Goal: Task Accomplishment & Management: Manage account settings

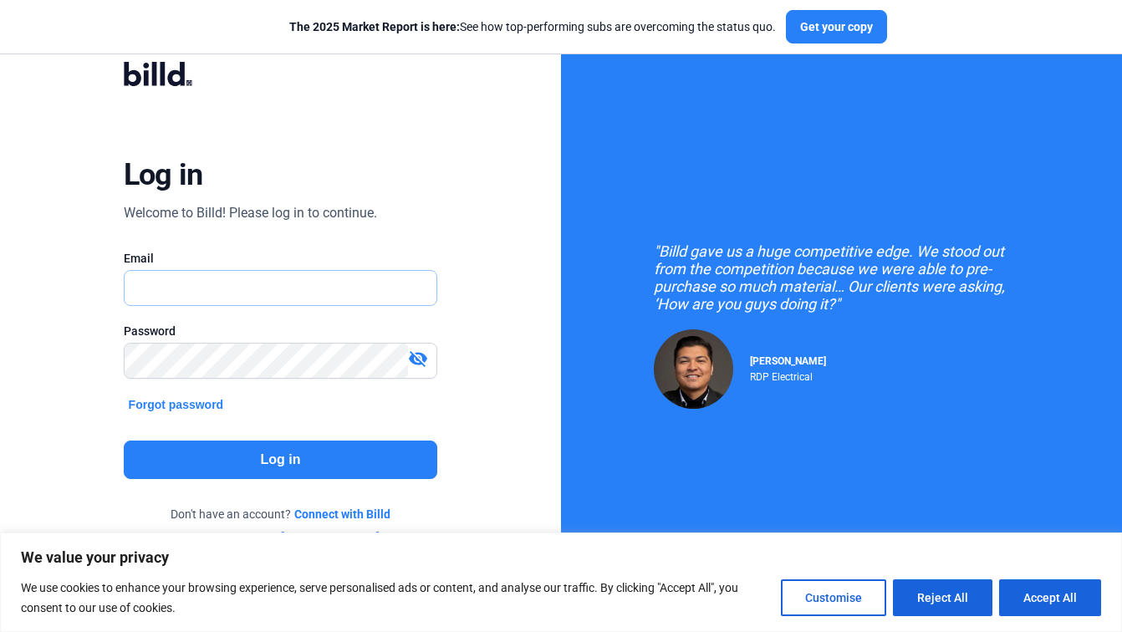
click at [262, 289] on input "text" at bounding box center [272, 288] width 295 height 34
paste input "[EMAIL_ADDRESS][DOMAIN_NAME]"
type input "[EMAIL_ADDRESS][DOMAIN_NAME]"
click at [282, 462] on button "Log in" at bounding box center [281, 460] width 314 height 38
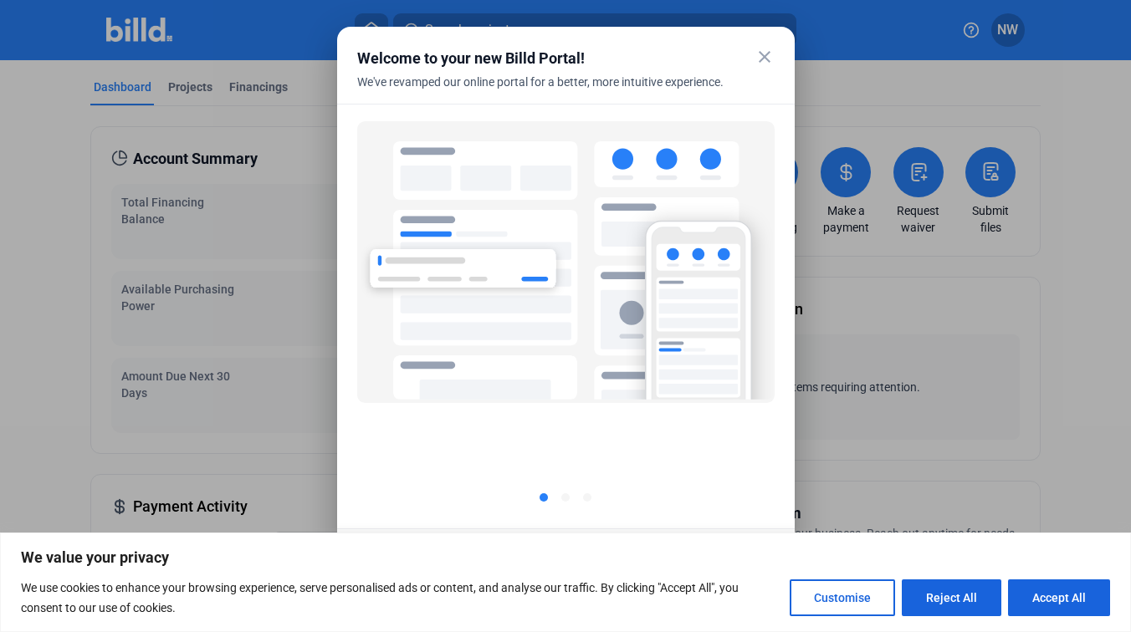
click at [759, 53] on mat-icon "close" at bounding box center [764, 57] width 20 height 20
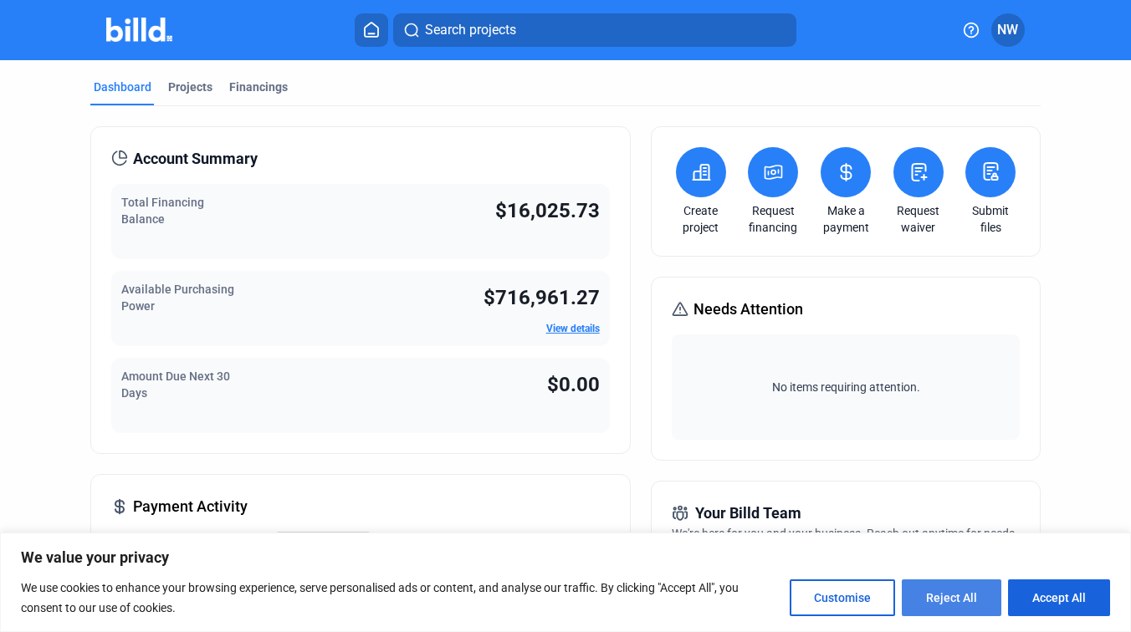
click at [933, 591] on button "Reject All" at bounding box center [952, 598] width 100 height 37
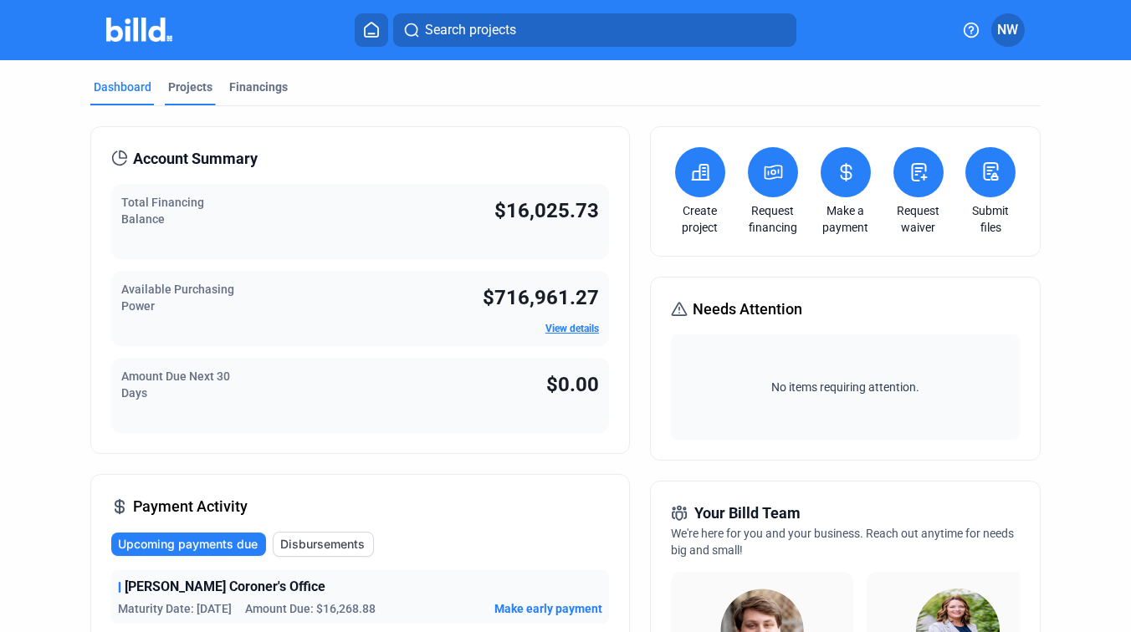
click at [195, 91] on div "Projects" at bounding box center [190, 87] width 44 height 17
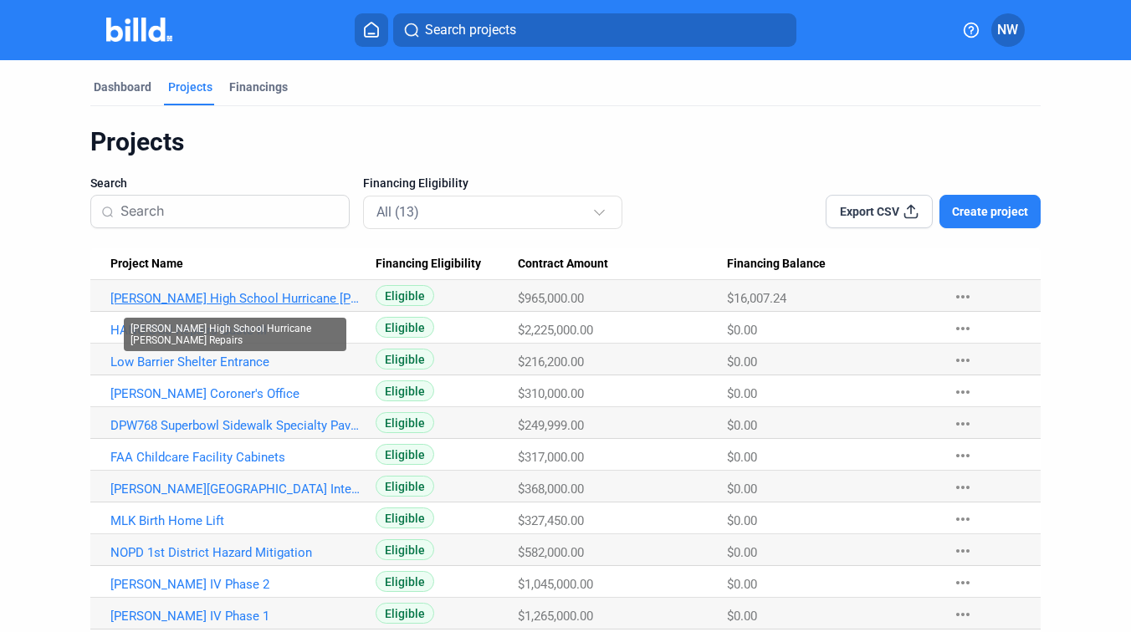
click at [253, 291] on link "[PERSON_NAME] High School Hurricane [PERSON_NAME] Repairs" at bounding box center [236, 298] width 252 height 15
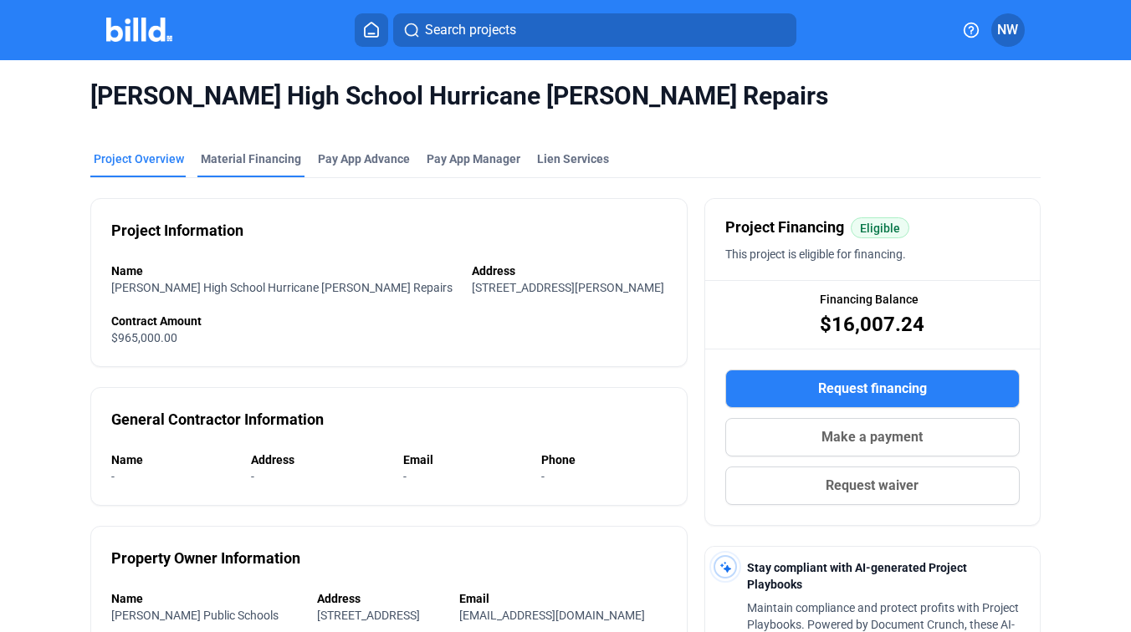
click at [267, 163] on div "Material Financing" at bounding box center [251, 159] width 100 height 17
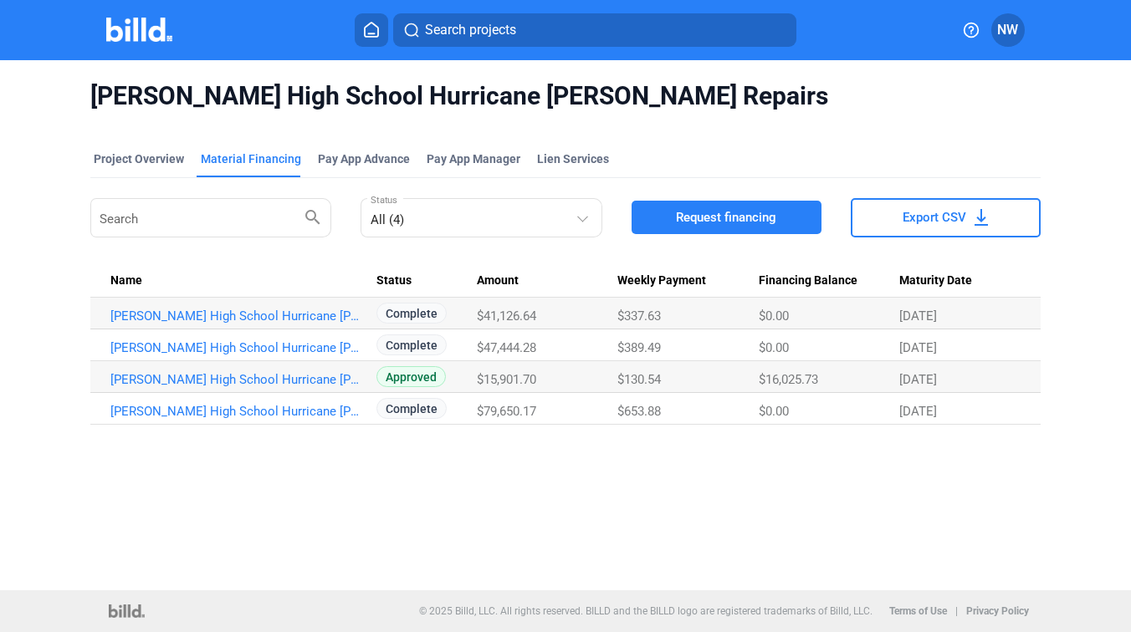
click at [354, 136] on mat-tab-group "Project Overview Material Financing Pay App Advance Pay App Manager Lien Servic…" at bounding box center [565, 278] width 950 height 293
click at [362, 165] on div "Pay App Advance" at bounding box center [364, 159] width 92 height 17
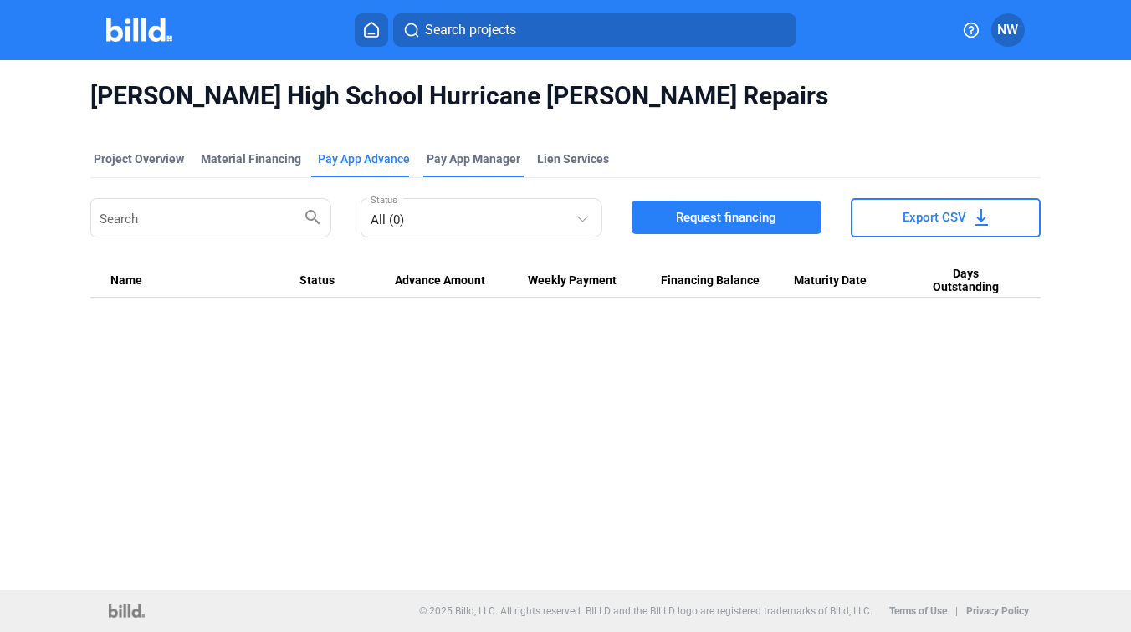
click at [464, 161] on span "Pay App Manager" at bounding box center [474, 159] width 94 height 17
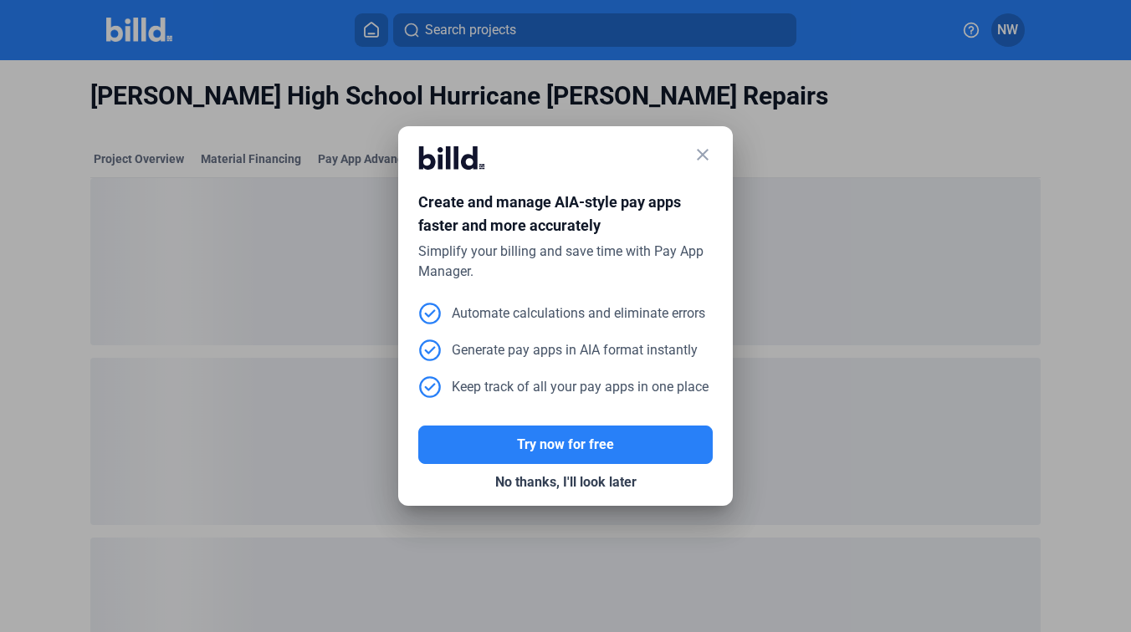
click at [706, 146] on mat-icon "close" at bounding box center [702, 155] width 20 height 20
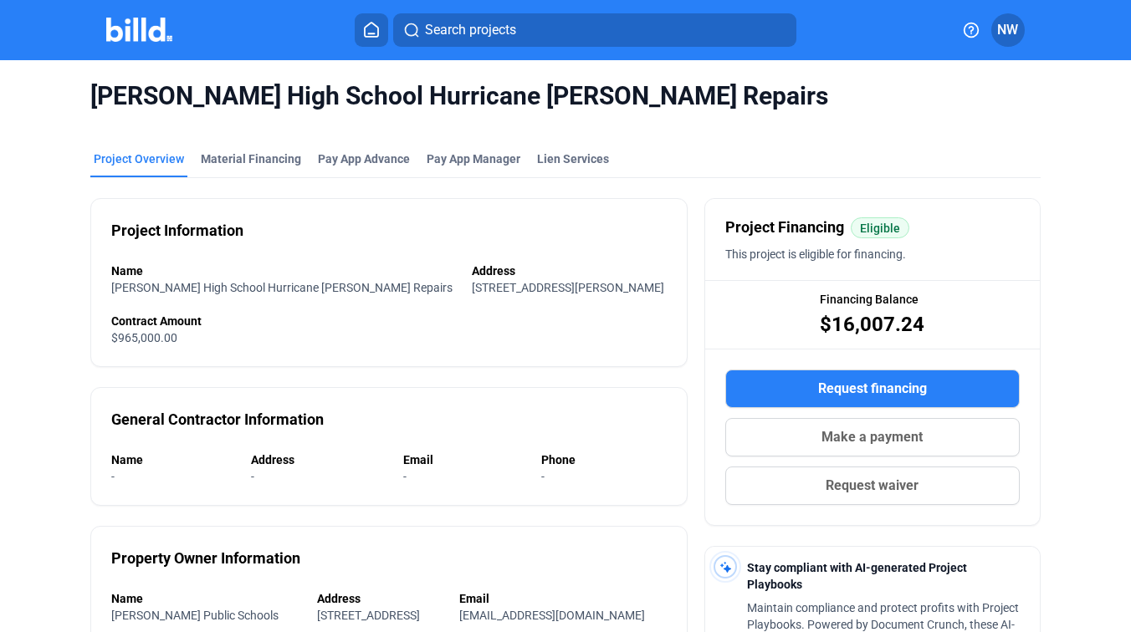
click at [143, 167] on div "Project Overview" at bounding box center [138, 164] width 97 height 27
click at [117, 41] on img at bounding box center [139, 30] width 66 height 24
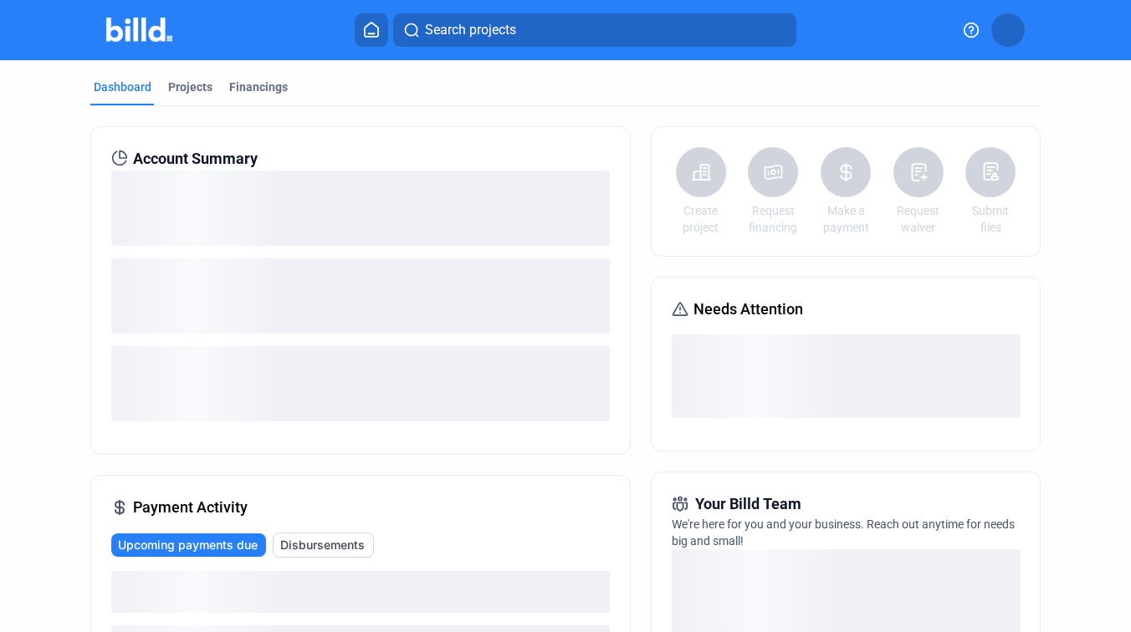
click at [146, 22] on img at bounding box center [139, 30] width 66 height 24
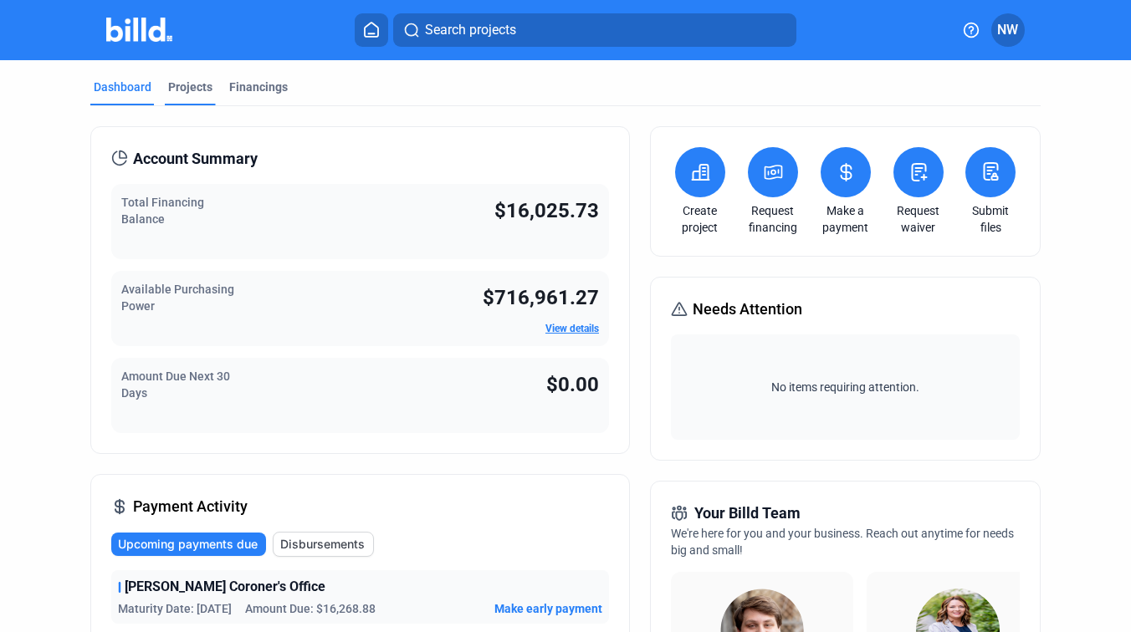
click at [198, 85] on div "Projects" at bounding box center [190, 87] width 44 height 17
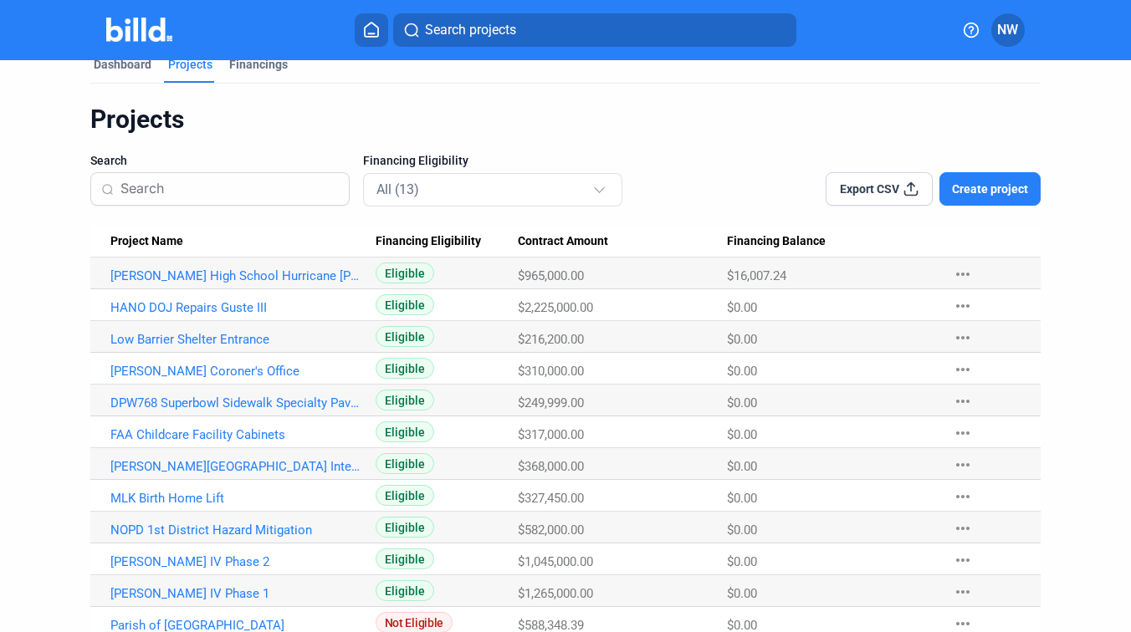
scroll to position [12, 0]
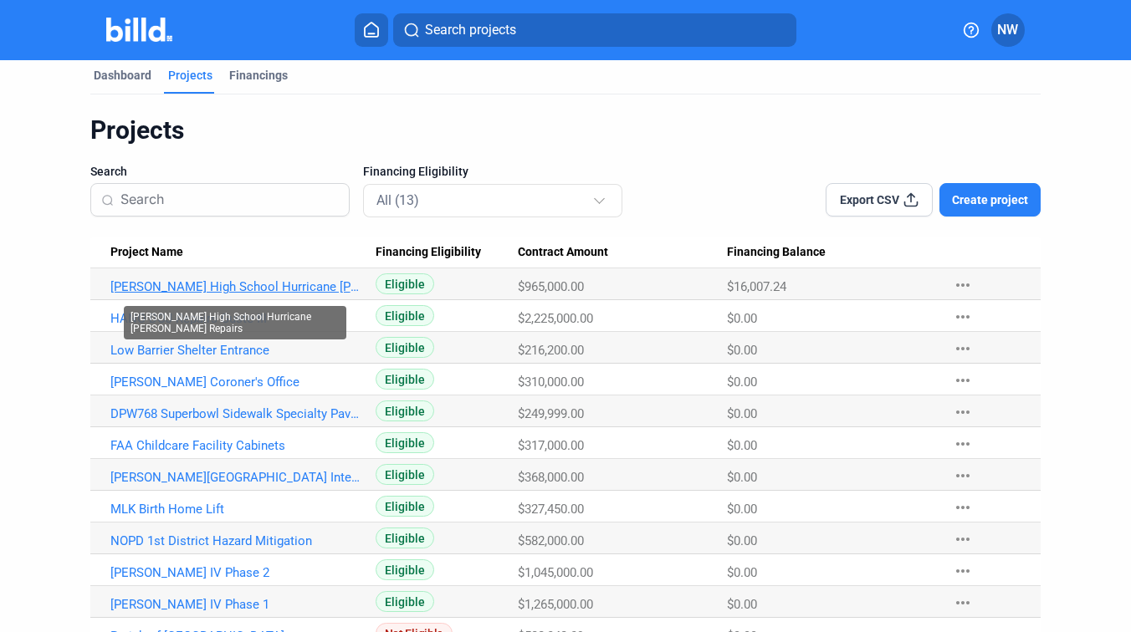
click at [256, 289] on link "[PERSON_NAME] High School Hurricane [PERSON_NAME] Repairs" at bounding box center [236, 286] width 252 height 15
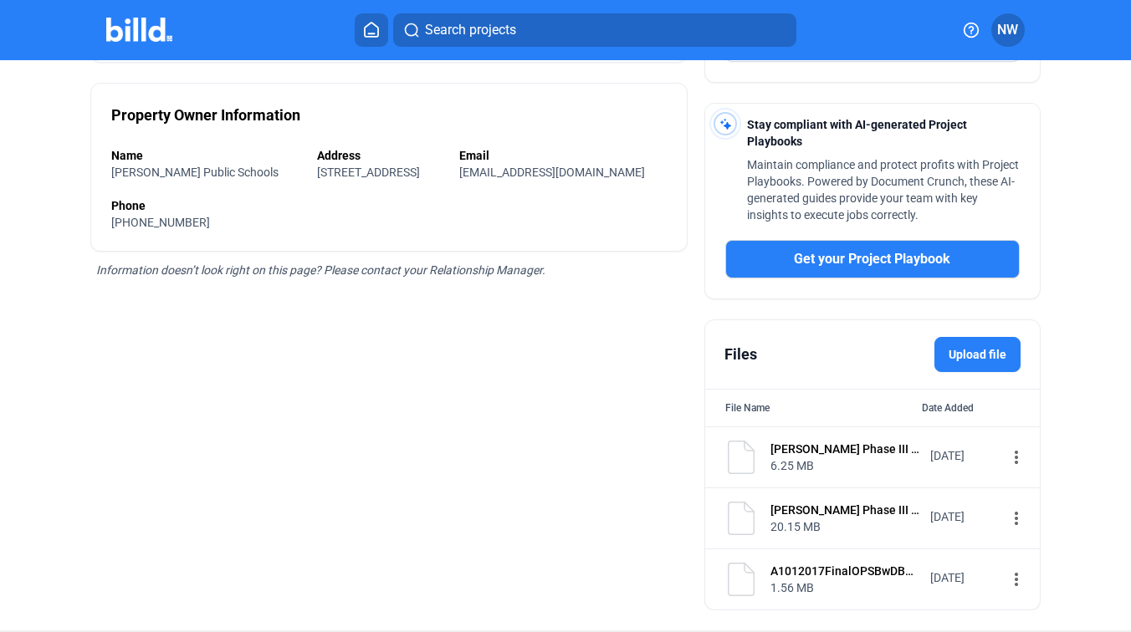
scroll to position [484, 0]
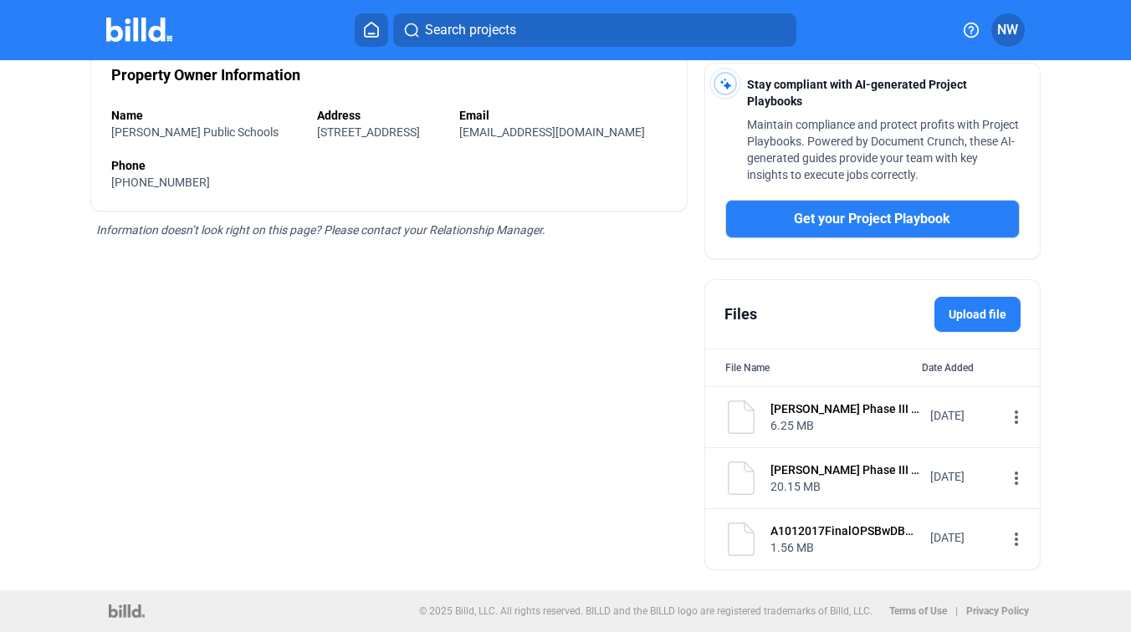
click at [737, 408] on img at bounding box center [740, 417] width 33 height 33
click at [794, 402] on div "[PERSON_NAME] Phase III - Specs" at bounding box center [844, 409] width 149 height 17
click at [1006, 419] on mat-icon "more_vert" at bounding box center [1016, 417] width 20 height 20
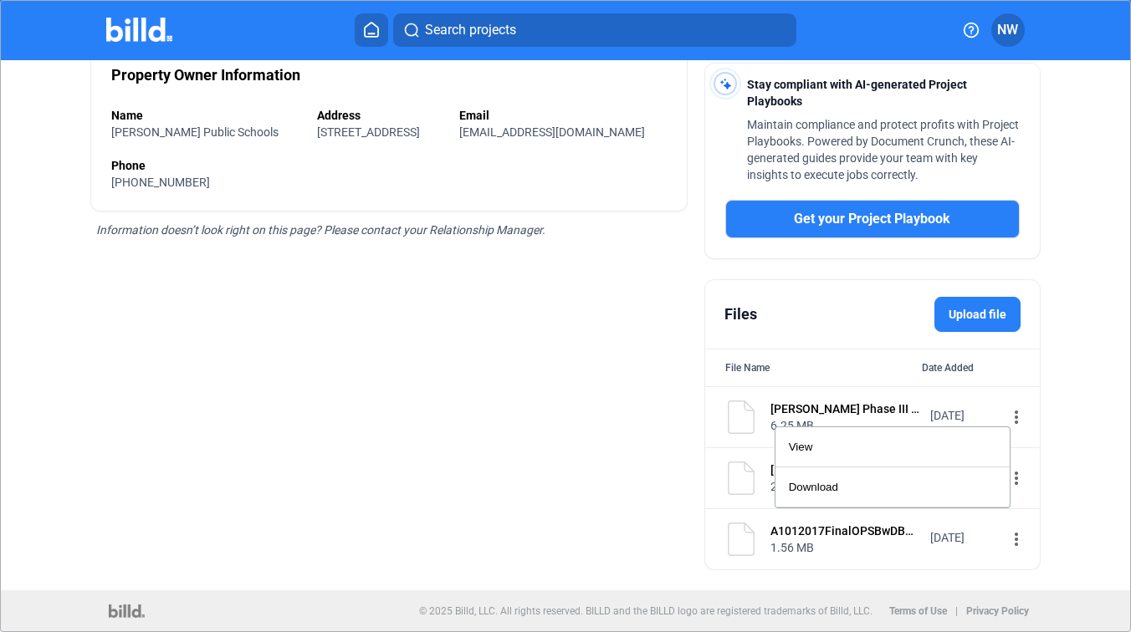
click at [550, 452] on div at bounding box center [565, 316] width 1131 height 632
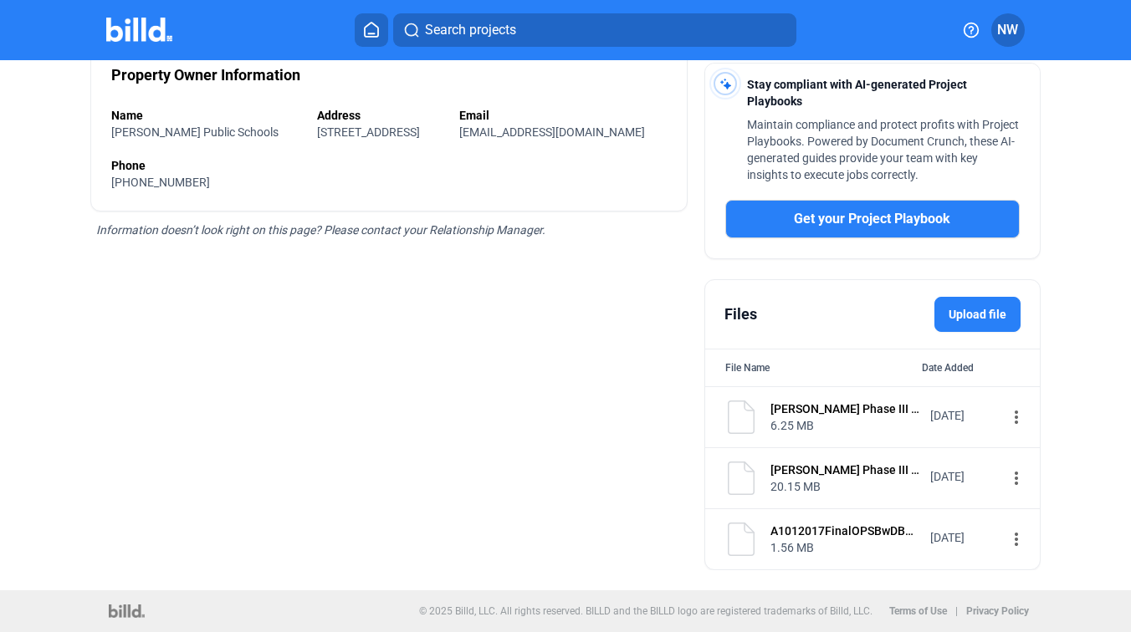
click at [1006, 416] on mat-icon "more_vert" at bounding box center [1016, 417] width 20 height 20
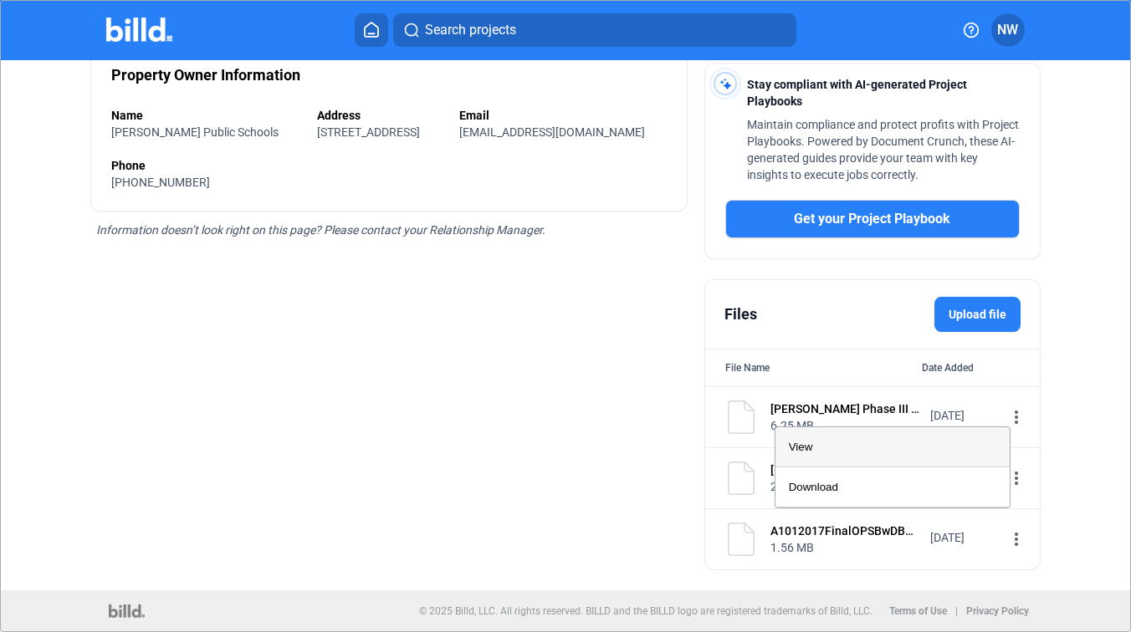
click at [842, 448] on div "View" at bounding box center [892, 447] width 207 height 40
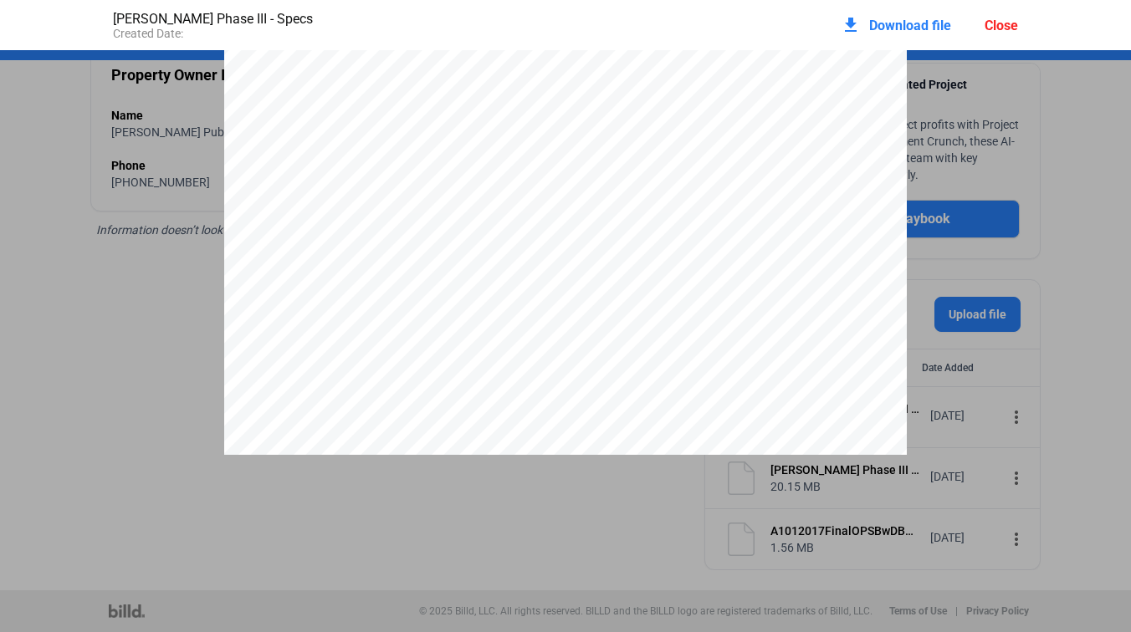
scroll to position [1040, 0]
click at [1005, 21] on div "Close" at bounding box center [1000, 26] width 33 height 16
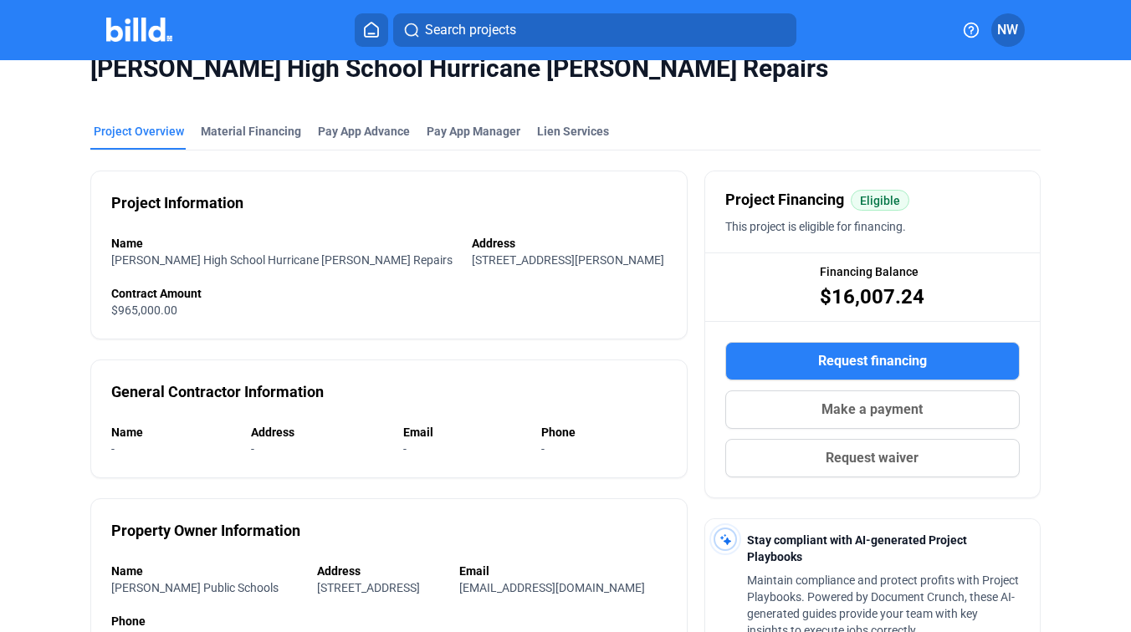
scroll to position [0, 0]
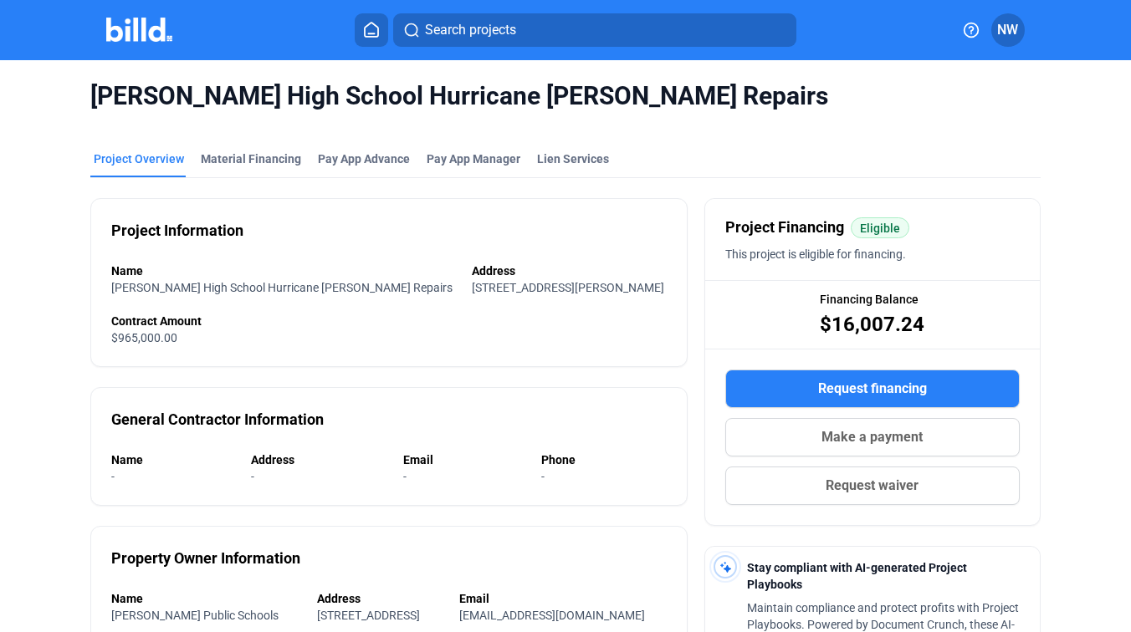
click at [1004, 42] on button "NW" at bounding box center [1007, 29] width 33 height 33
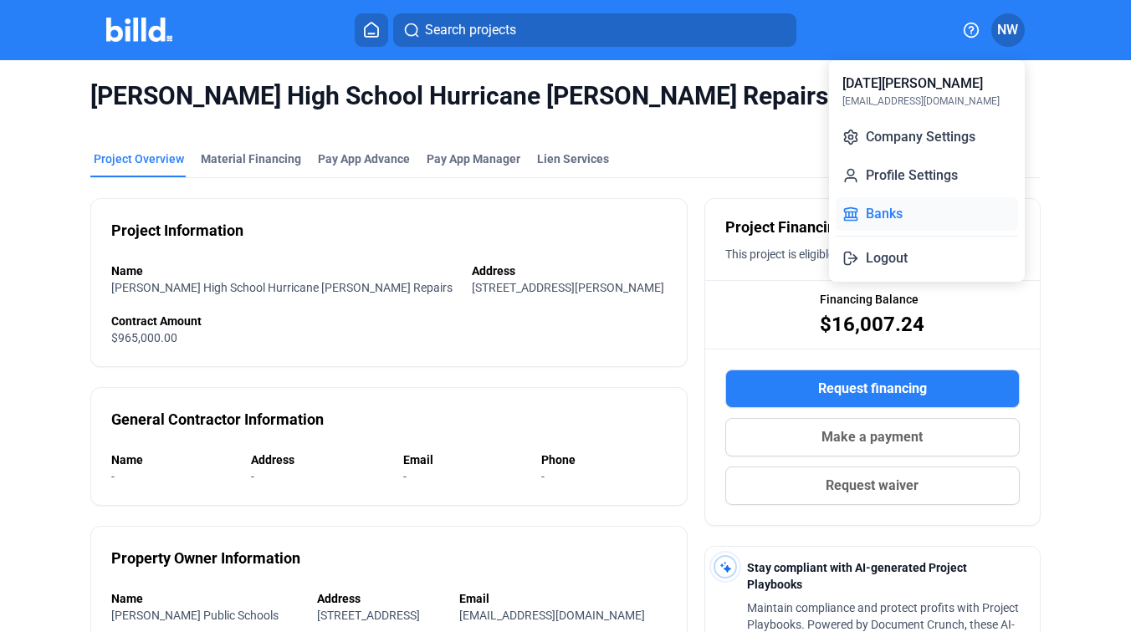
click at [882, 209] on button "Banks" at bounding box center [926, 213] width 182 height 33
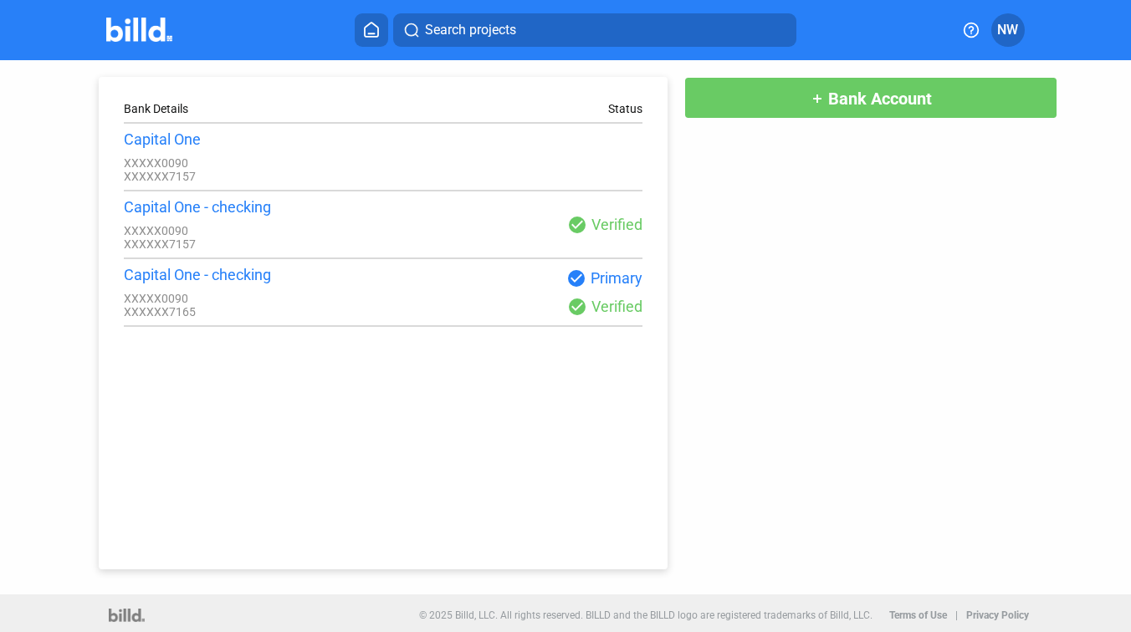
click at [1015, 24] on span "NW" at bounding box center [1007, 30] width 21 height 20
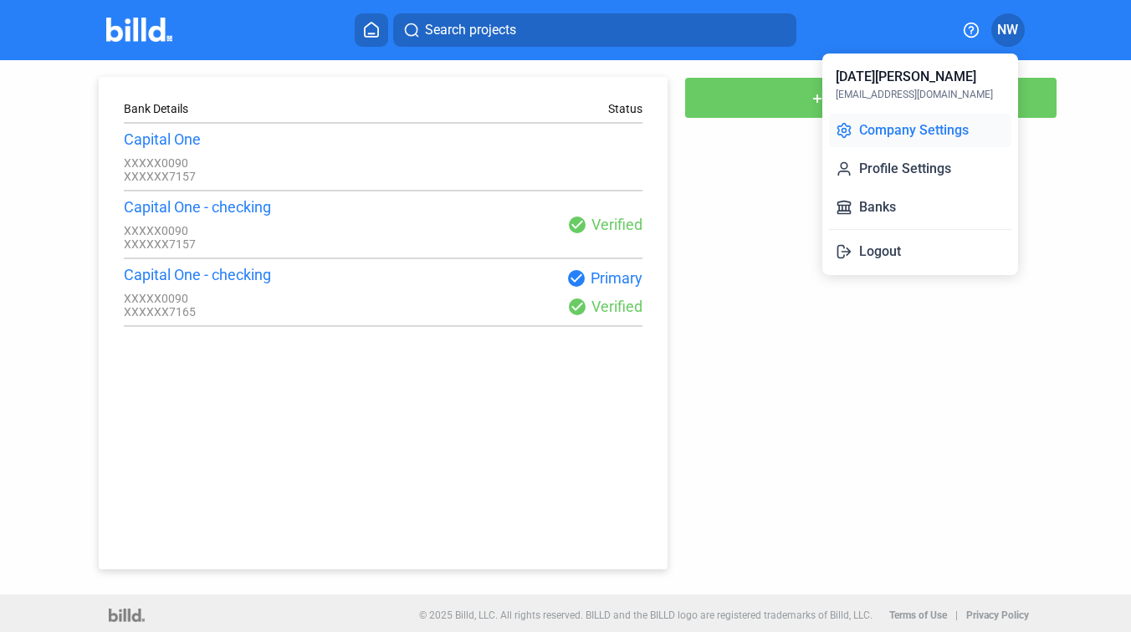
click at [891, 133] on button "Company Settings" at bounding box center [920, 130] width 182 height 33
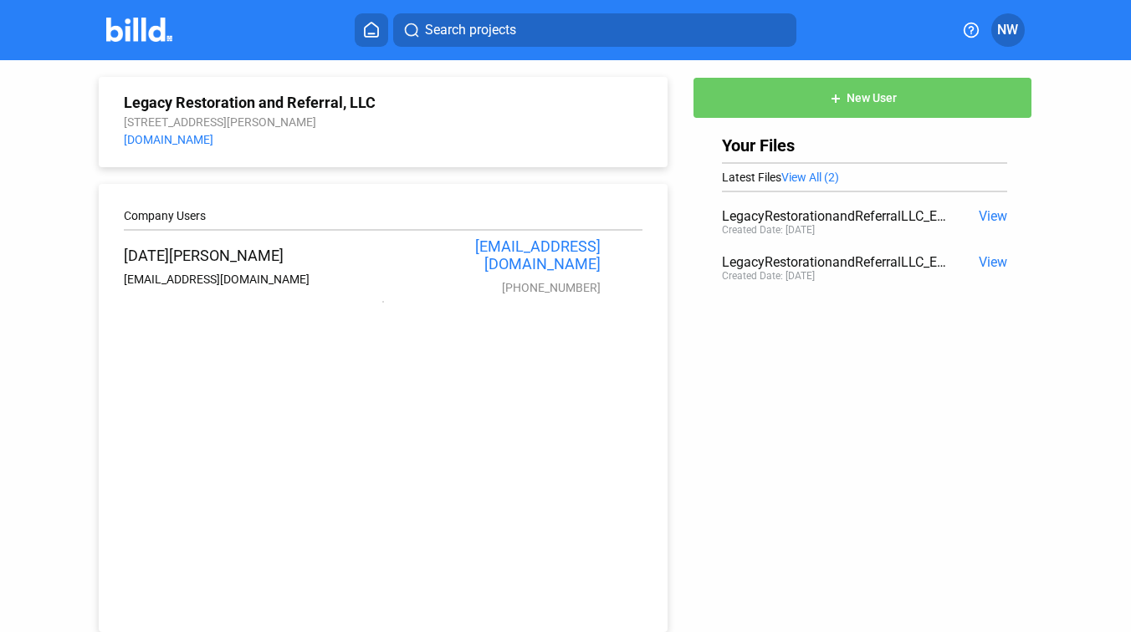
click at [368, 28] on icon at bounding box center [371, 30] width 17 height 16
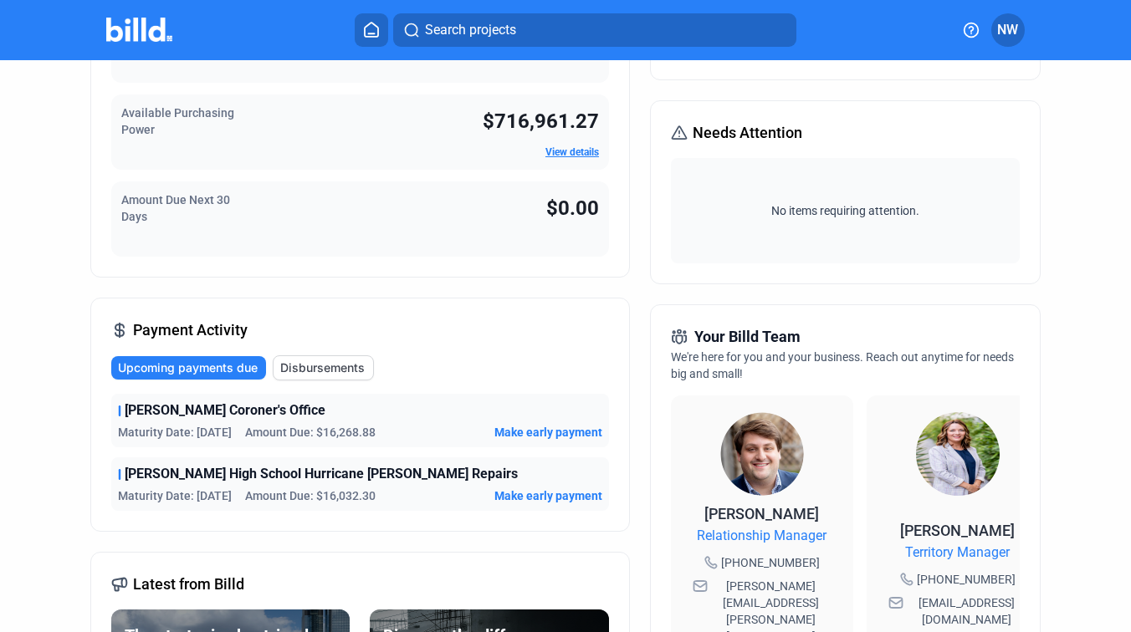
scroll to position [187, 0]
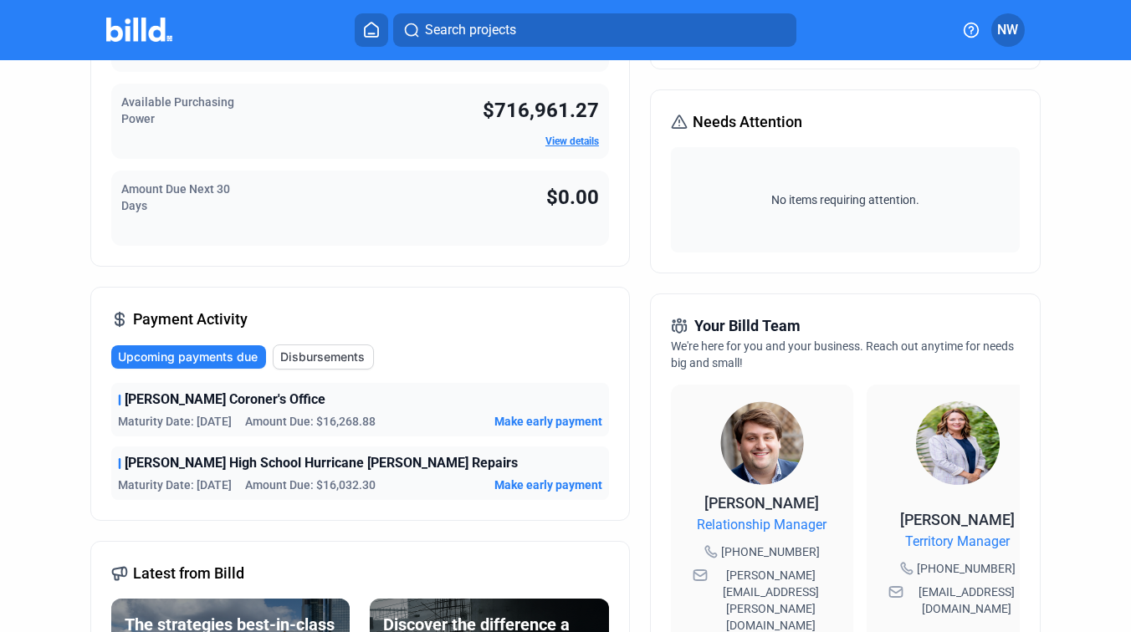
click at [163, 322] on span "Payment Activity" at bounding box center [190, 319] width 115 height 23
click at [118, 316] on icon at bounding box center [119, 320] width 8 height 14
click at [386, 482] on div "Maturity Date: [DATE] Amount Due: $16,032.30 Make early payment" at bounding box center [360, 485] width 484 height 17
click at [348, 464] on span "[PERSON_NAME] High School Hurricane [PERSON_NAME] Repairs" at bounding box center [321, 463] width 393 height 20
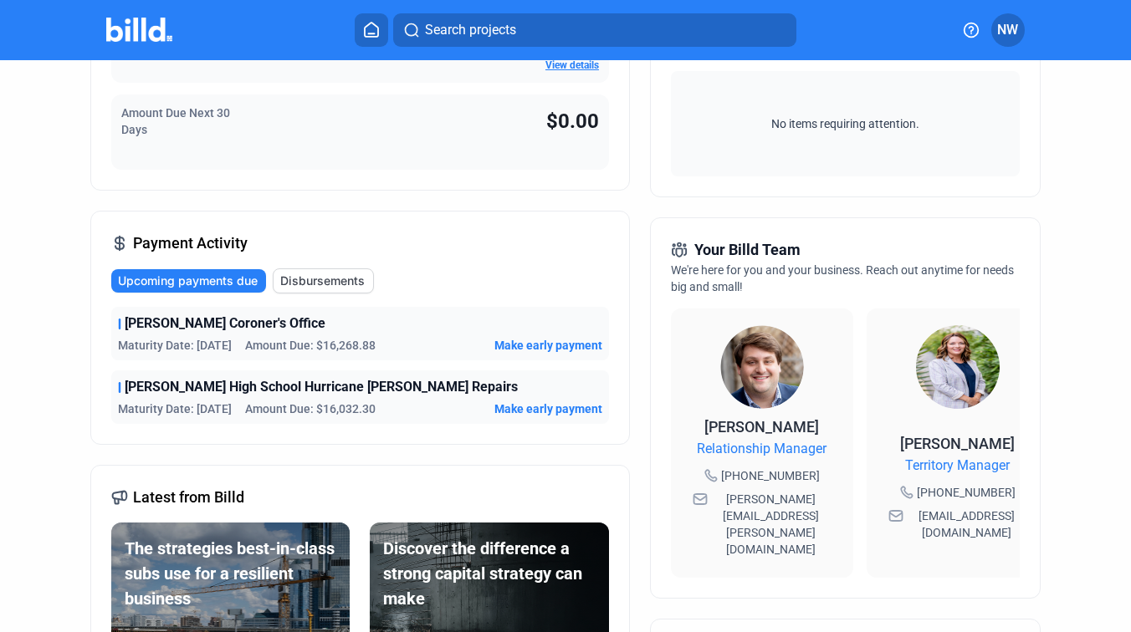
scroll to position [232, 0]
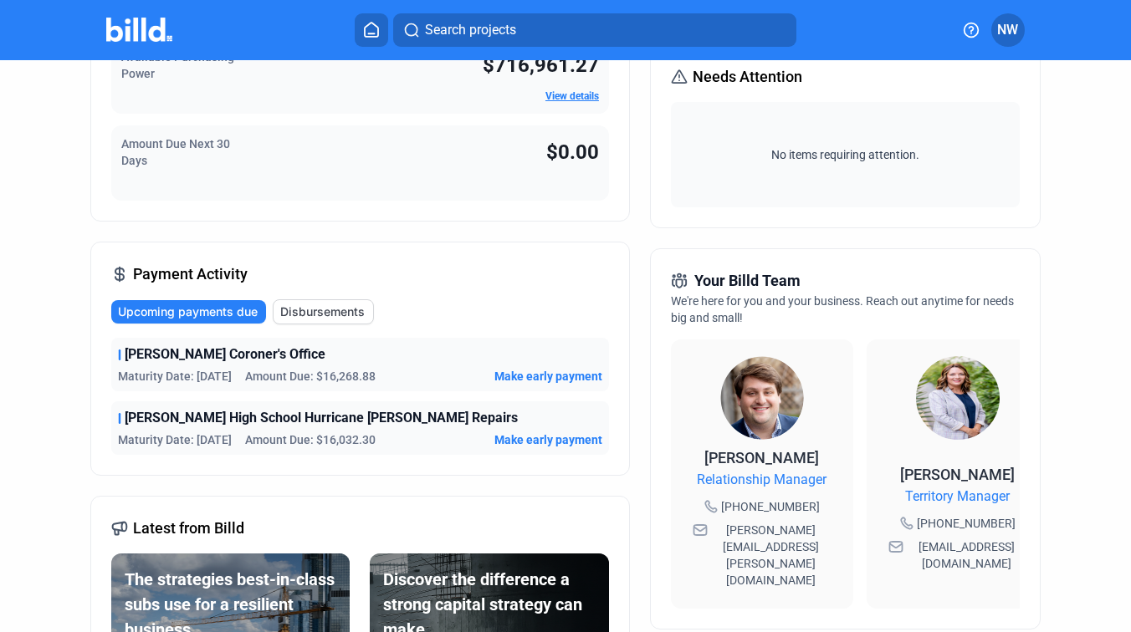
click at [198, 271] on span "Payment Activity" at bounding box center [190, 274] width 115 height 23
click at [299, 314] on span "Disbursements" at bounding box center [322, 312] width 84 height 17
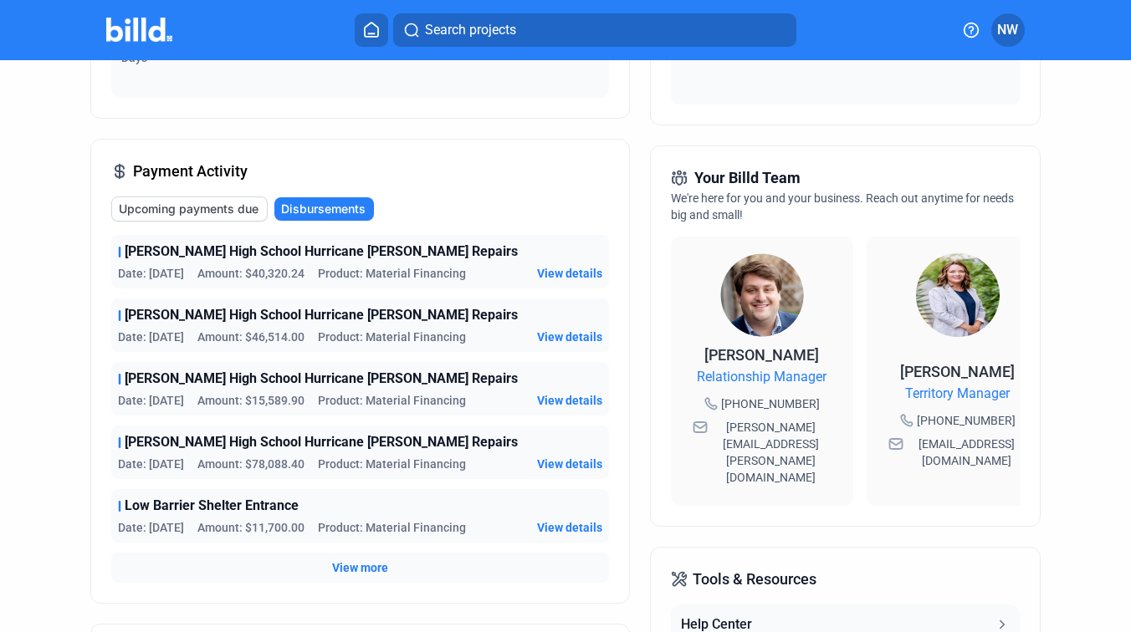
scroll to position [340, 0]
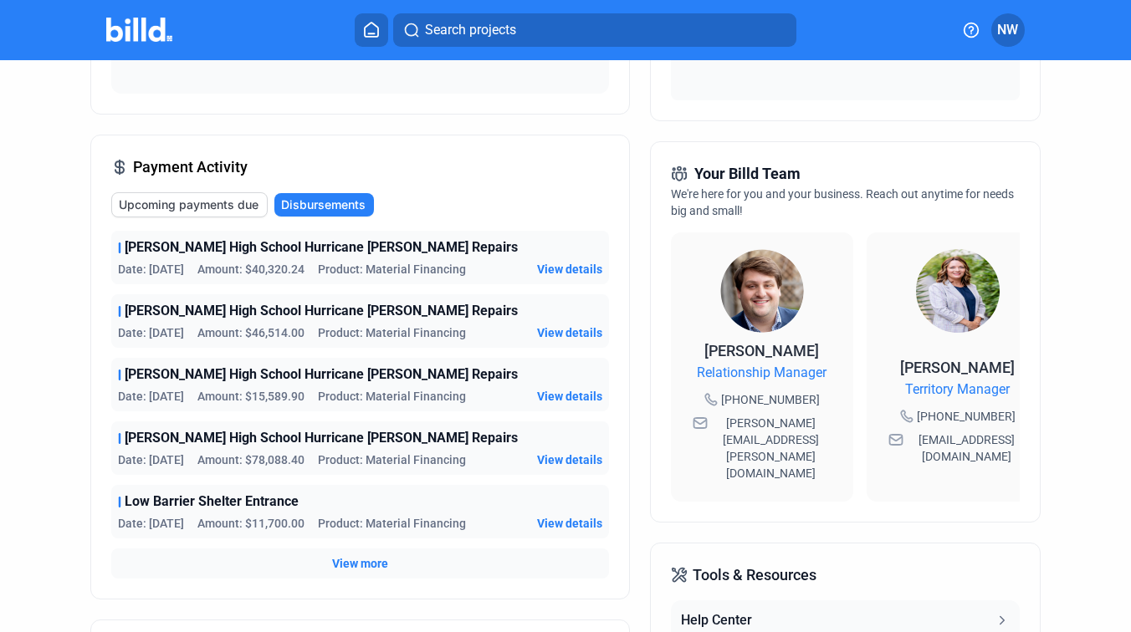
click at [239, 202] on span "Upcoming payments due" at bounding box center [189, 205] width 140 height 17
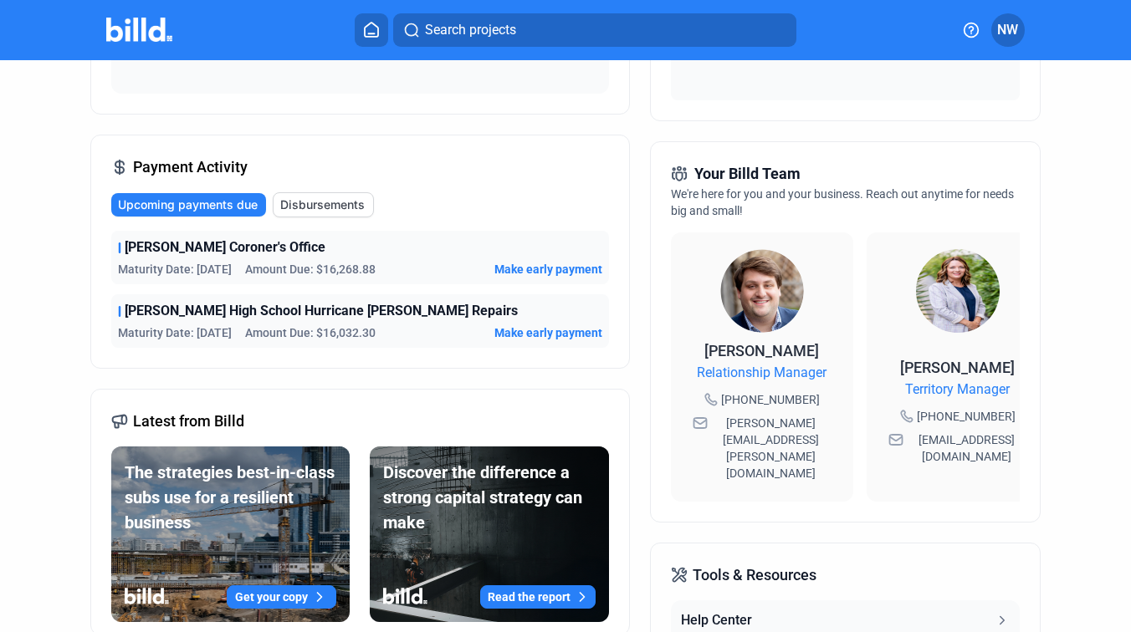
click at [24, 265] on div "Dashboard Projects Financings Account Summary Total Financing Balance $16,025.7…" at bounding box center [565, 299] width 1131 height 1157
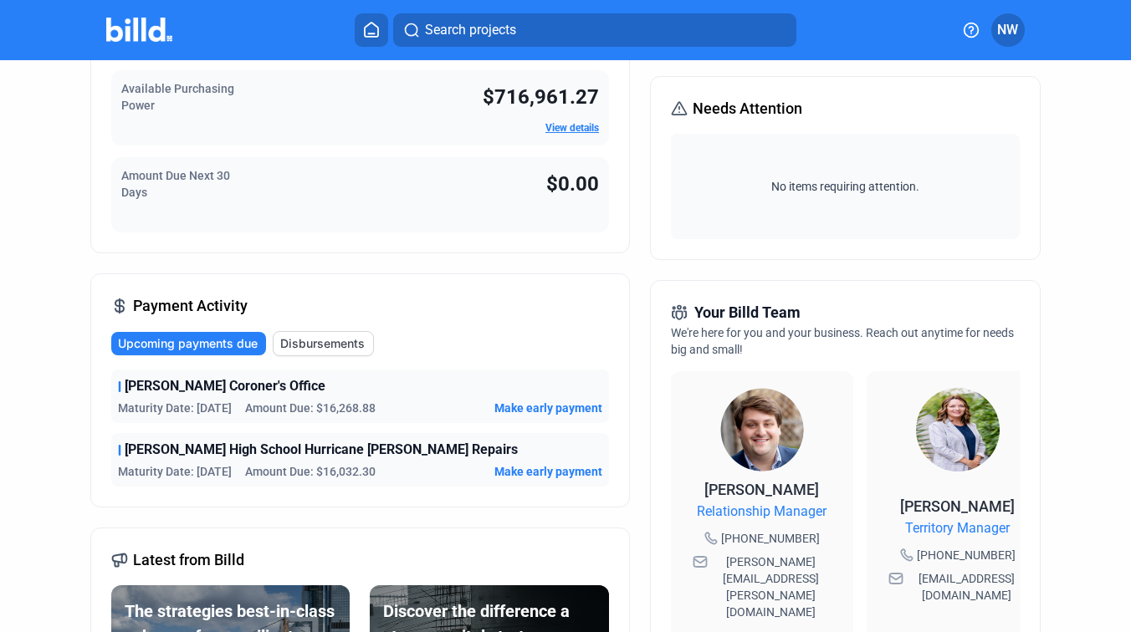
scroll to position [0, 0]
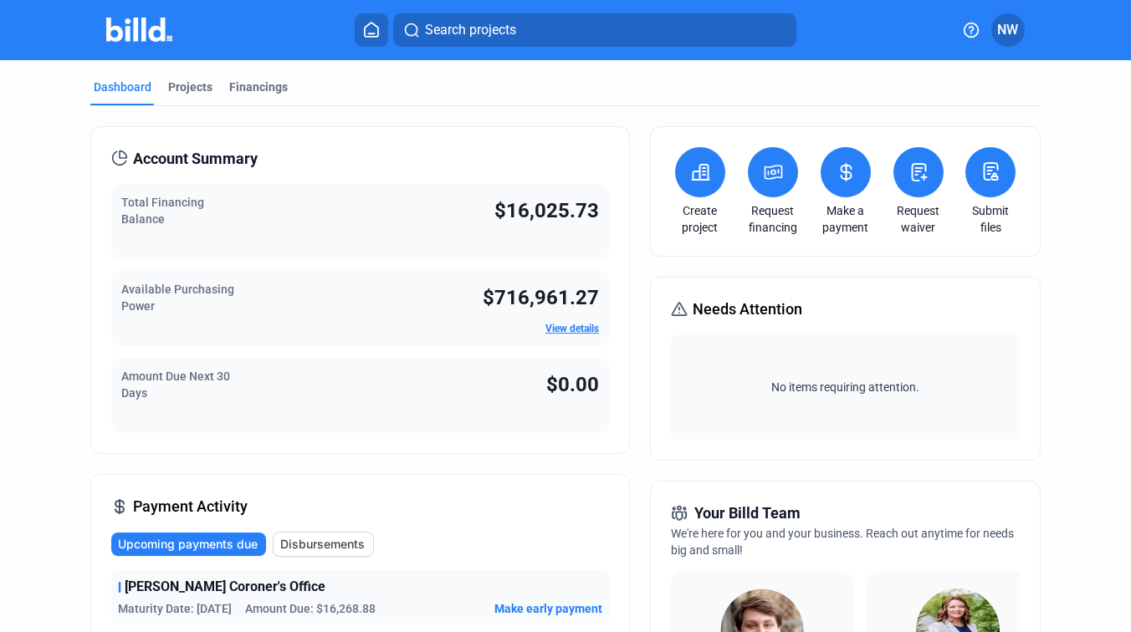
click at [372, 41] on button at bounding box center [371, 29] width 33 height 33
